Goal: Task Accomplishment & Management: Complete application form

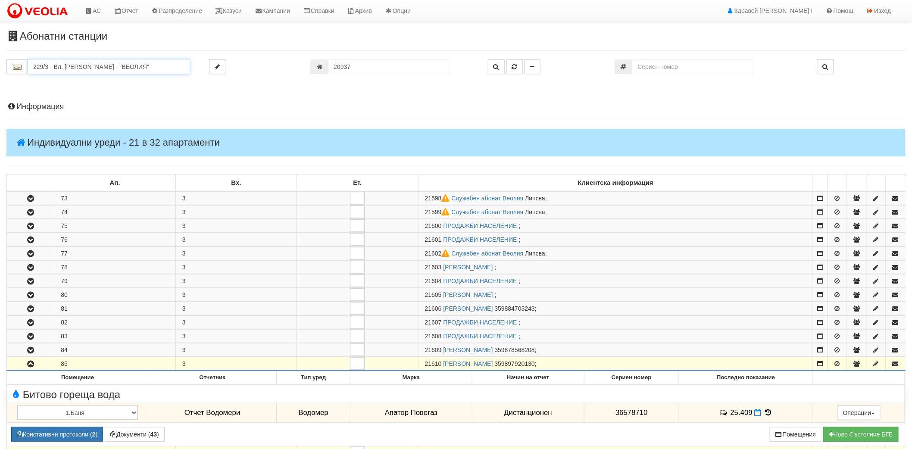
click at [119, 66] on input "229/3 - Вл. Варненчик - "ВЕОЛИЯ"" at bounding box center [109, 66] width 162 height 15
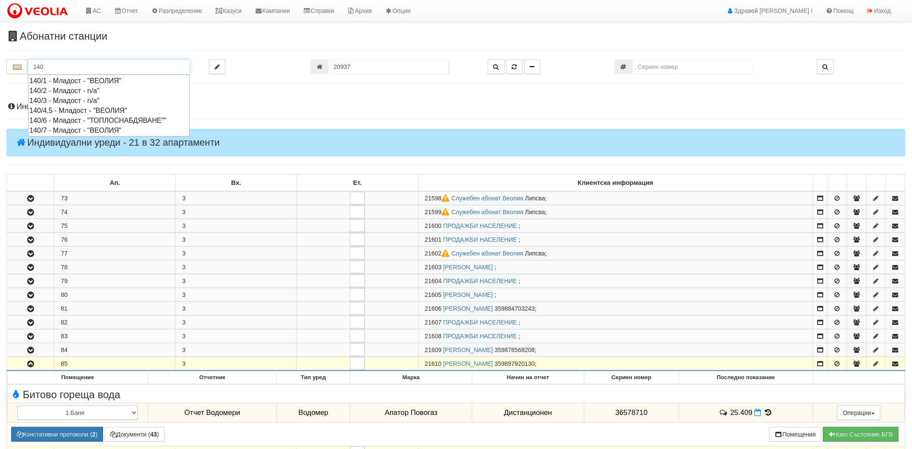
click at [78, 113] on div "140/4,5 - Младост - "ВЕОЛИЯ"" at bounding box center [108, 111] width 159 height 10
type input "140/4,5 - Младост - "ВЕОЛИЯ""
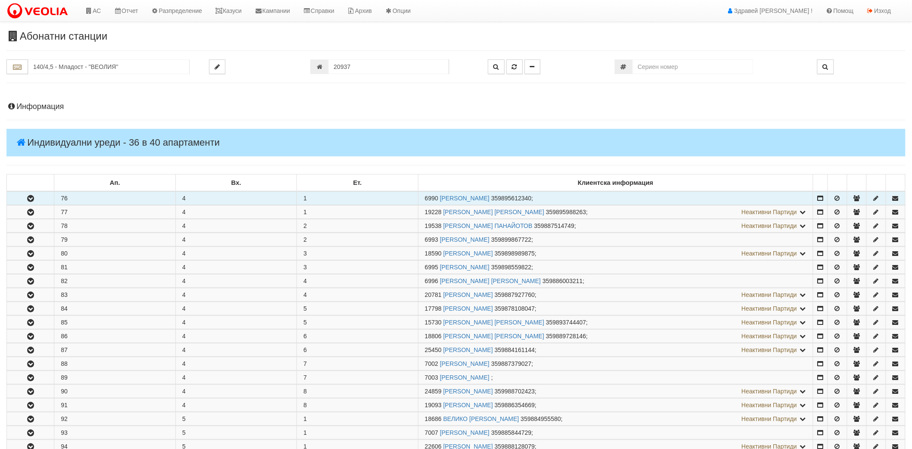
click at [19, 203] on button "button" at bounding box center [30, 198] width 47 height 13
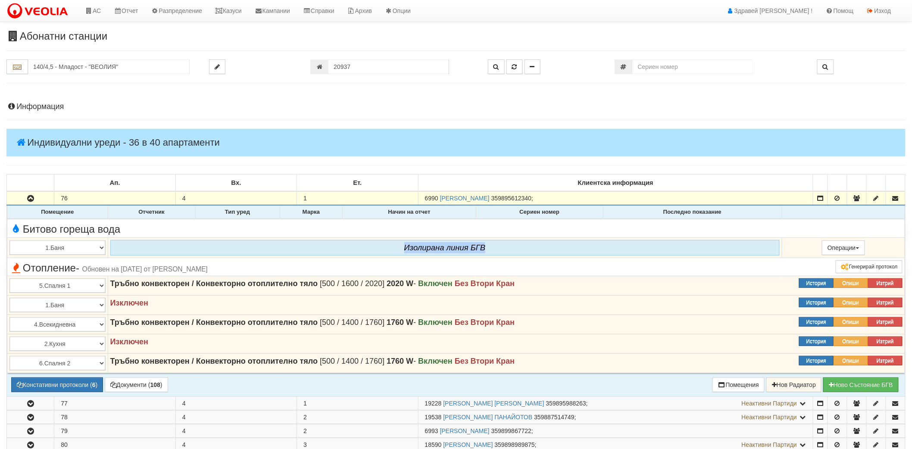
drag, startPoint x: 403, startPoint y: 244, endPoint x: 483, endPoint y: 251, distance: 80.5
click at [483, 251] on div "Изолирана линия БГВ" at bounding box center [444, 248] width 669 height 16
click at [483, 249] on icon "Изолирана линия БГВ" at bounding box center [444, 247] width 81 height 9
drag, startPoint x: 485, startPoint y: 246, endPoint x: 403, endPoint y: 247, distance: 81.9
click at [403, 247] on div "Изолирана линия БГВ" at bounding box center [444, 248] width 669 height 16
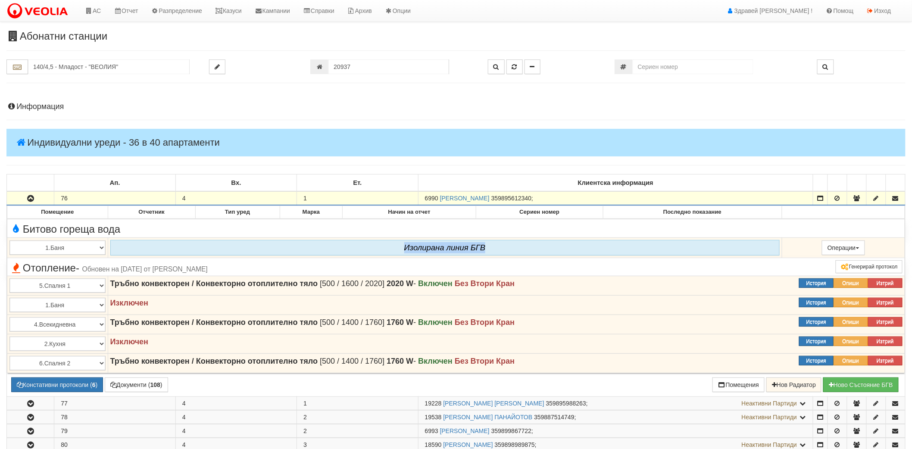
drag, startPoint x: 425, startPoint y: 200, endPoint x: 438, endPoint y: 203, distance: 13.8
click at [438, 203] on td "6990 ИВАН ДИМИТРОВ НИКОЛОВ 359895612340 ;" at bounding box center [615, 198] width 395 height 14
copy span "6990"
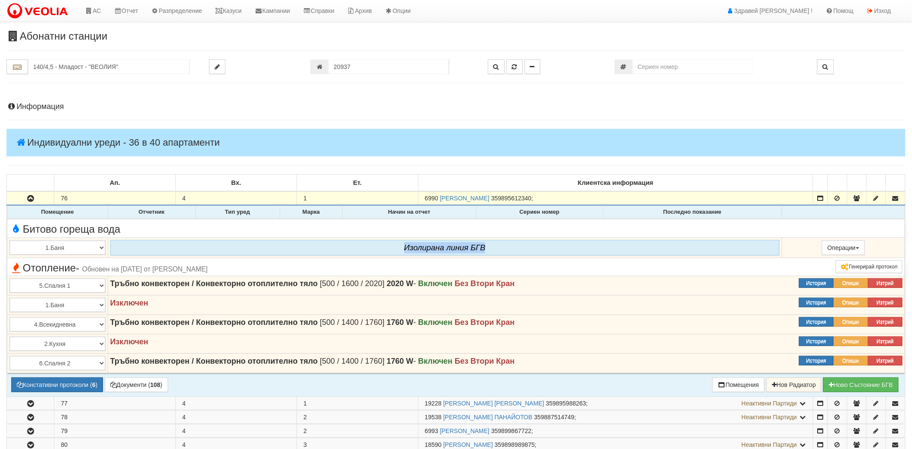
drag, startPoint x: 487, startPoint y: 248, endPoint x: 391, endPoint y: 244, distance: 95.8
click at [391, 244] on div "Изолирана линия БГВ" at bounding box center [444, 248] width 669 height 16
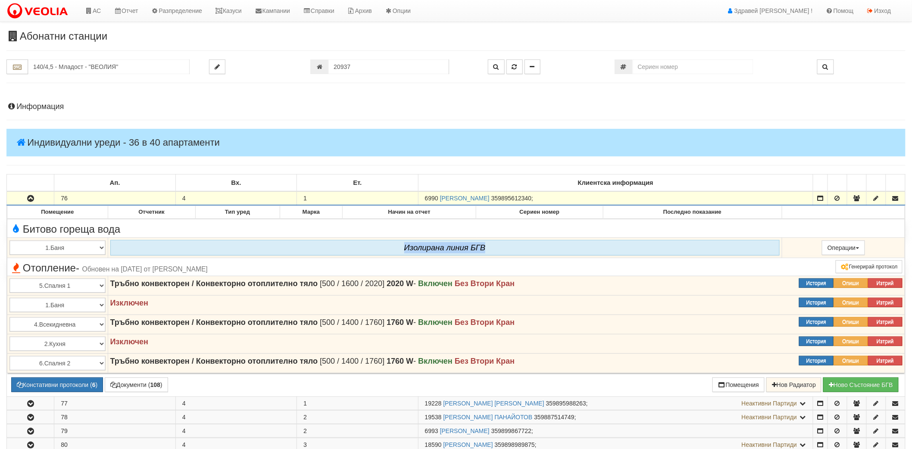
drag, startPoint x: 424, startPoint y: 200, endPoint x: 438, endPoint y: 200, distance: 13.4
click at [438, 200] on td "6990 ИВАН ДИМИТРОВ НИКОЛОВ 359895612340 ;" at bounding box center [615, 198] width 395 height 14
copy span "6990"
click at [238, 15] on link "Казуси" at bounding box center [229, 11] width 40 height 22
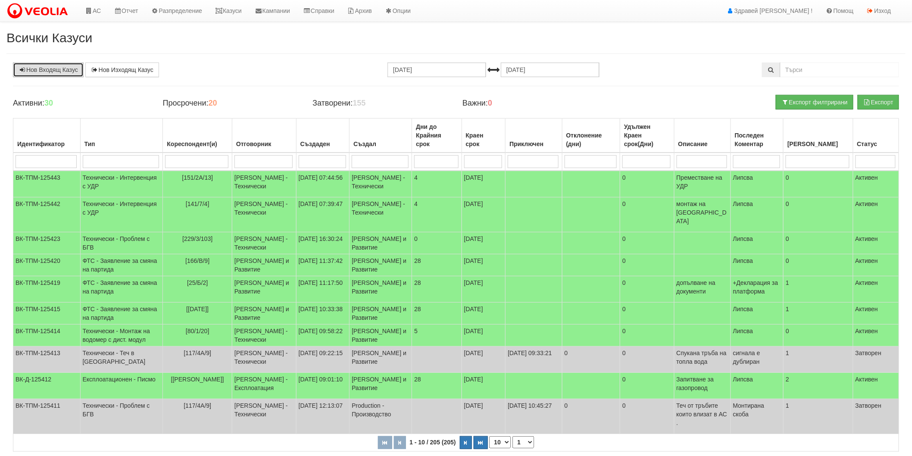
click at [81, 71] on link "Нов Входящ Казус" at bounding box center [48, 70] width 71 height 15
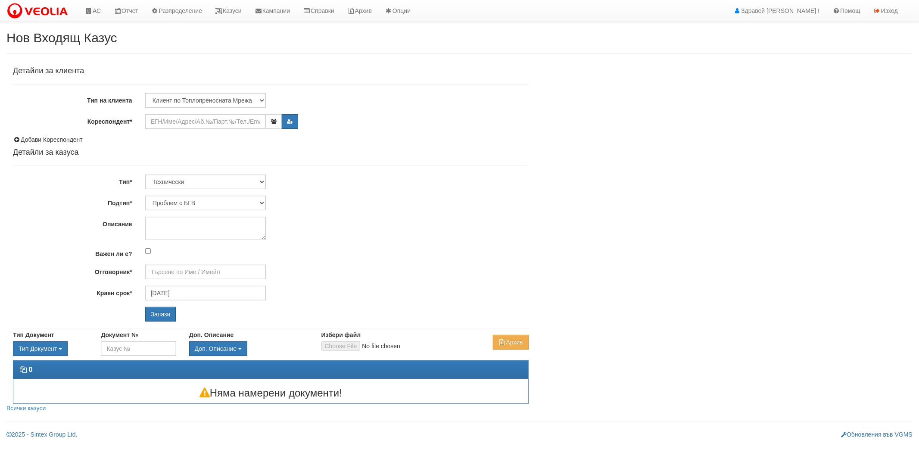
type input "[PERSON_NAME] - Технически"
click at [196, 122] on input "Кореспондент*" at bounding box center [205, 121] width 121 height 15
paste input "6990"
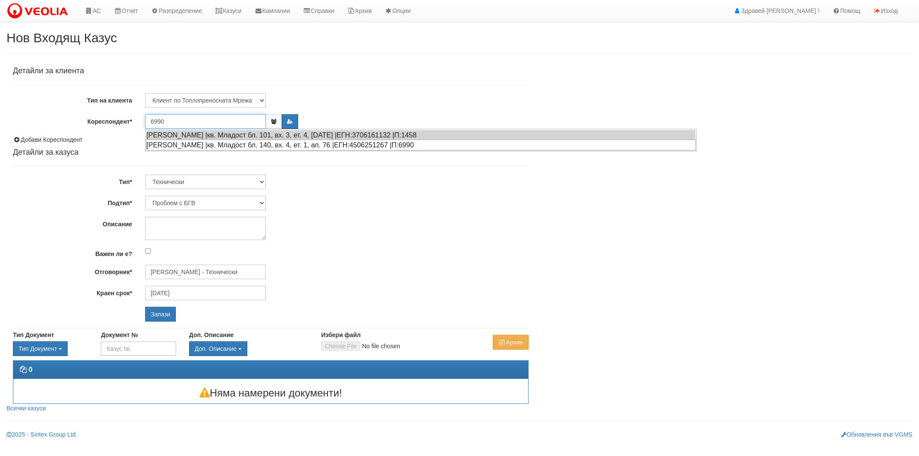
click at [200, 146] on div "ИВАН ДИМИТРОВ НИКОЛОВ |кв. Младост бл. 140, вх. 4, ет. 1, ап. 76 |ЕГН:450625126…" at bounding box center [421, 145] width 550 height 11
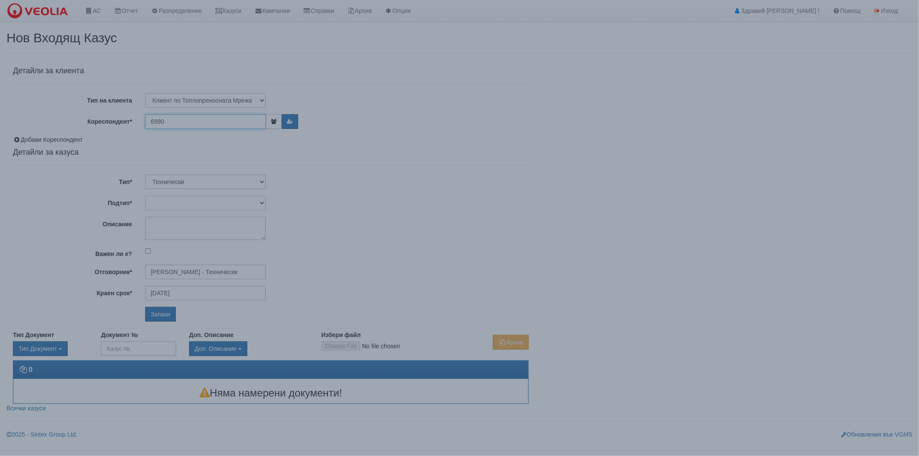
type input "[PERSON_NAME]"
type input "[PERSON_NAME] - Технически"
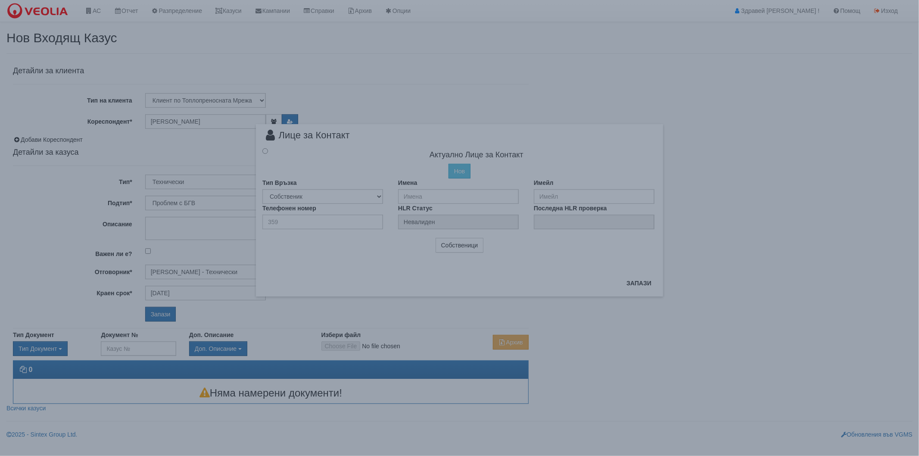
radio input "true"
type input "[PERSON_NAME]"
type input "0"
type input "359895612340"
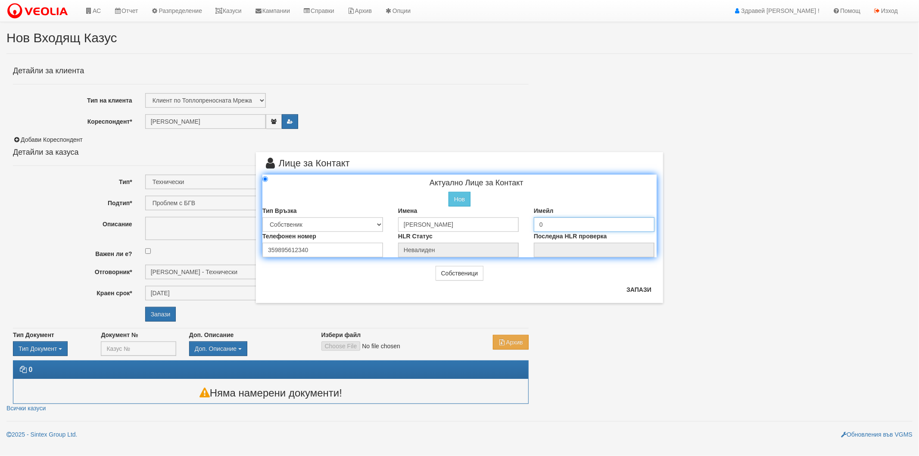
click at [564, 225] on input "0" at bounding box center [594, 224] width 121 height 15
click at [637, 289] on button "Запази" at bounding box center [639, 290] width 35 height 14
radio input "true"
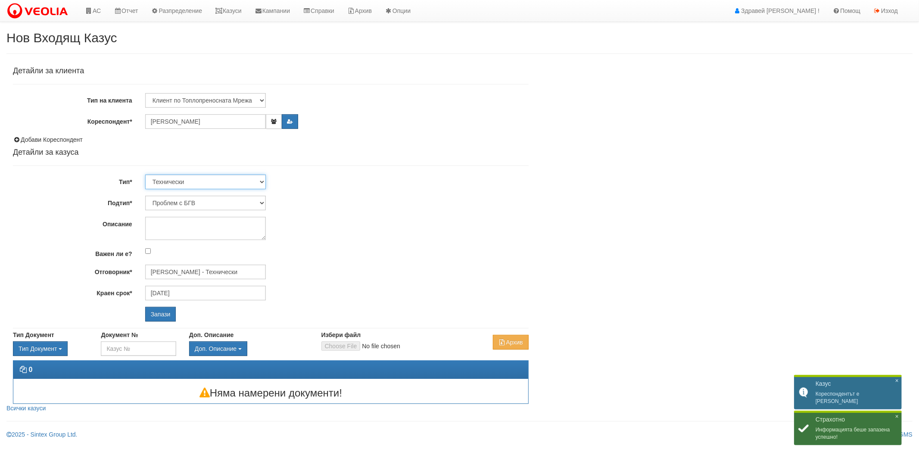
click at [225, 180] on select "Технически ФТС Търговски Административен Производствен Експлоатационен Финансов…" at bounding box center [205, 182] width 121 height 15
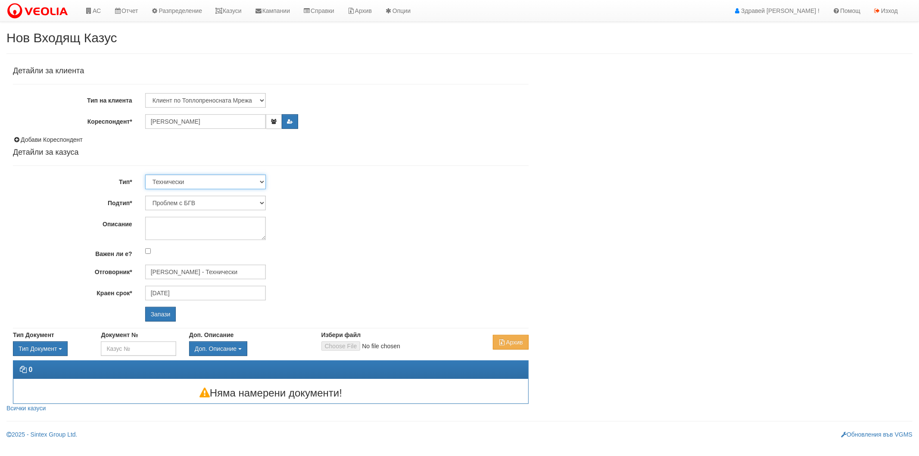
click at [243, 179] on select "Технически ФТС Търговски Административен Производствен Експлоатационен Финансов…" at bounding box center [205, 182] width 121 height 15
click at [247, 183] on select "Технически ФТС Търговски Административен Производствен Експлоатационен Финансов…" at bounding box center [205, 182] width 121 height 15
click at [251, 188] on select "Технически ФТС Търговски Административен Производствен Експлоатационен Финансов…" at bounding box center [205, 182] width 121 height 15
click at [248, 200] on select "Проблем с БГВ Теч ВОИ Теч БГВ Теч в АС Теч от водомер Проблем в АС Интервенция …" at bounding box center [205, 203] width 121 height 15
click at [236, 202] on select "Проблем с БГВ Теч ВОИ Теч БГВ Теч в АС Теч от водомер Проблем в АС Интервенция …" at bounding box center [205, 203] width 121 height 15
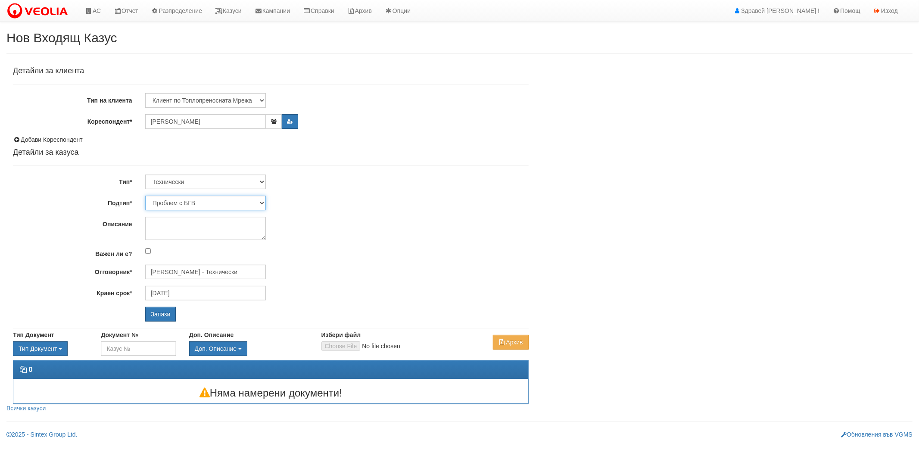
select select "Монтаж на водомер с дист. модул"
click at [145, 196] on select "Проблем с БГВ Теч ВОИ Теч БГВ Теч в АС Теч от водомер Проблем в АС Интервенция …" at bounding box center [205, 203] width 121 height 15
type input "[DATE]"
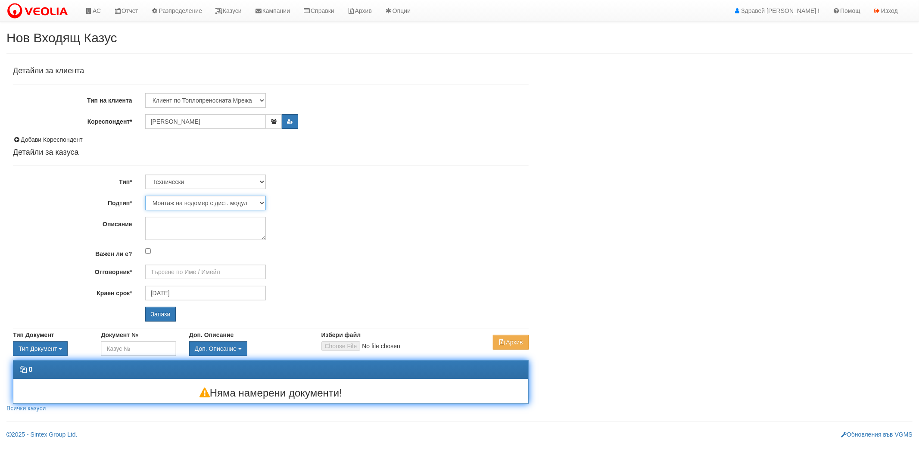
type input "[PERSON_NAME] - Технически"
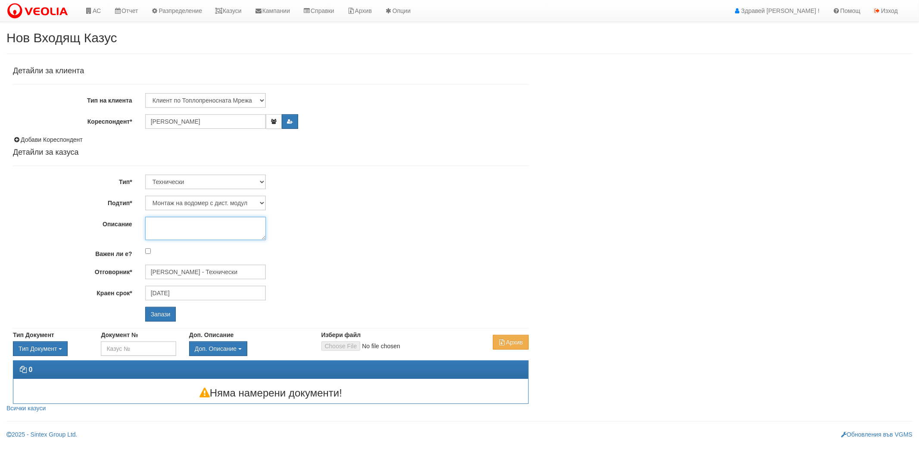
click at [226, 226] on textarea "Описание" at bounding box center [205, 228] width 121 height 23
click at [150, 224] on textarea "0896997282" at bounding box center [205, 228] width 121 height 23
click at [192, 225] on textarea "0896997282" at bounding box center [205, 228] width 121 height 23
type textarea "[PHONE_NUMBER] - телефон за контакт"
click at [168, 307] on input "Запази" at bounding box center [160, 314] width 31 height 15
